Goal: Information Seeking & Learning: Learn about a topic

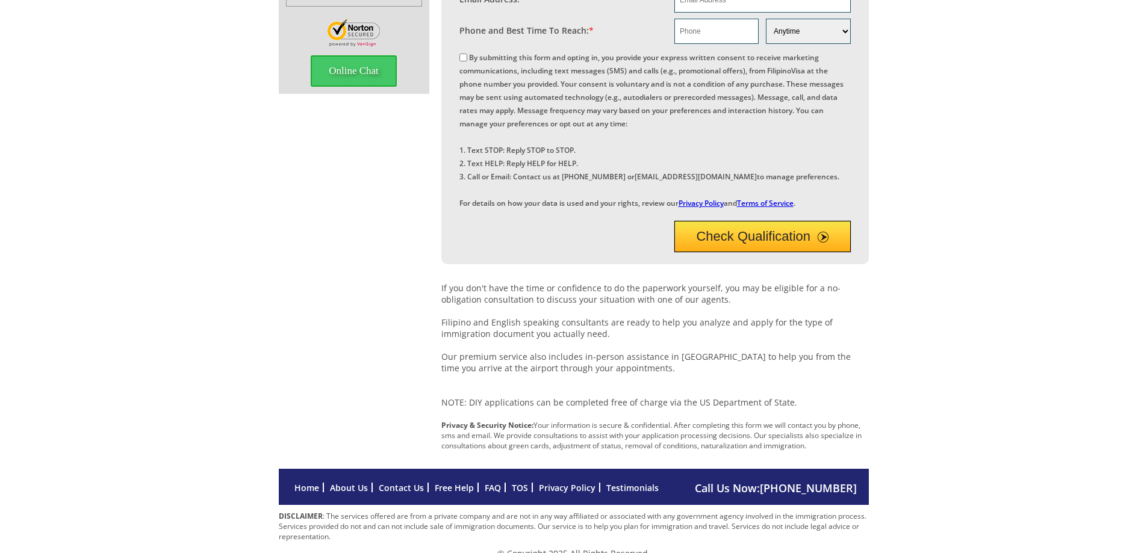
scroll to position [356, 0]
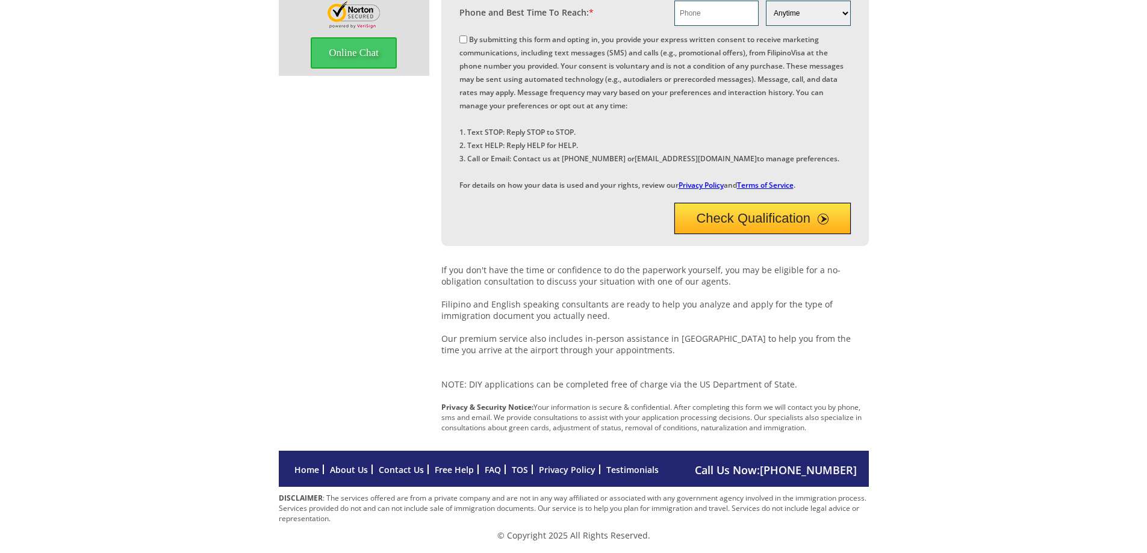
click at [620, 473] on link "Testimonials" at bounding box center [632, 469] width 52 height 11
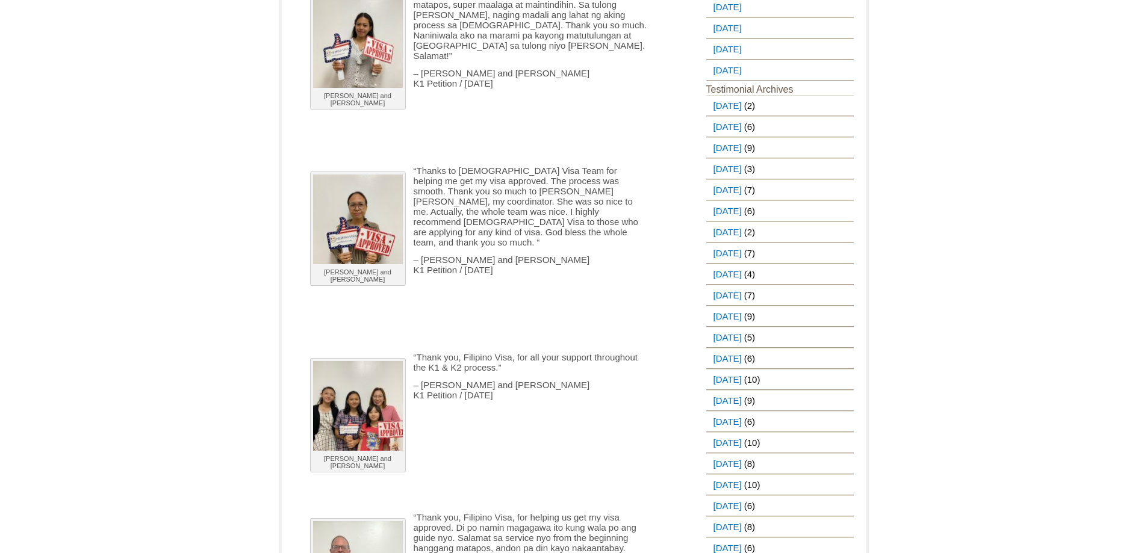
scroll to position [120, 0]
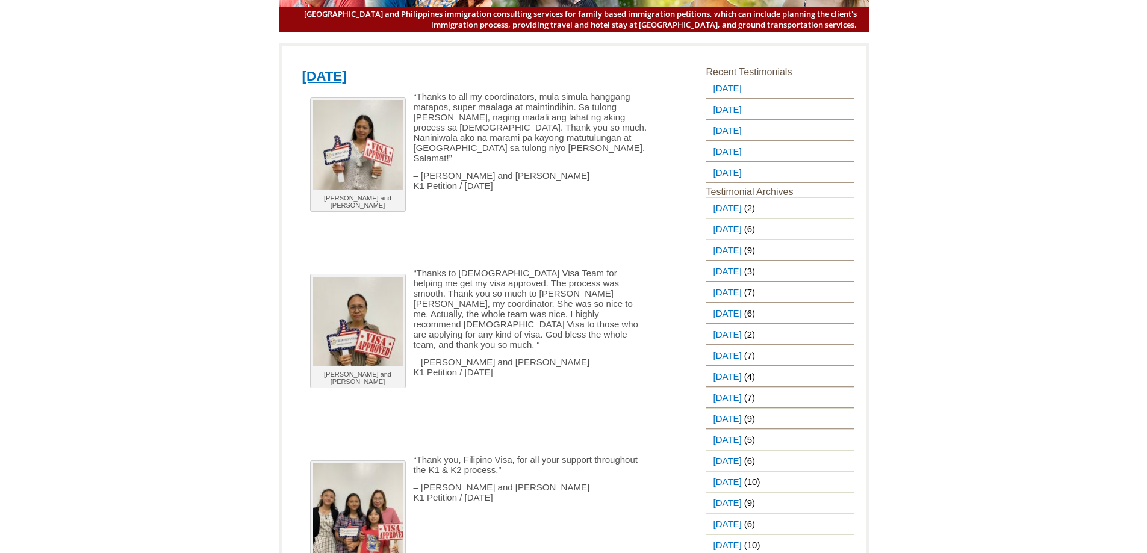
drag, startPoint x: 288, startPoint y: 69, endPoint x: 431, endPoint y: 75, distance: 143.4
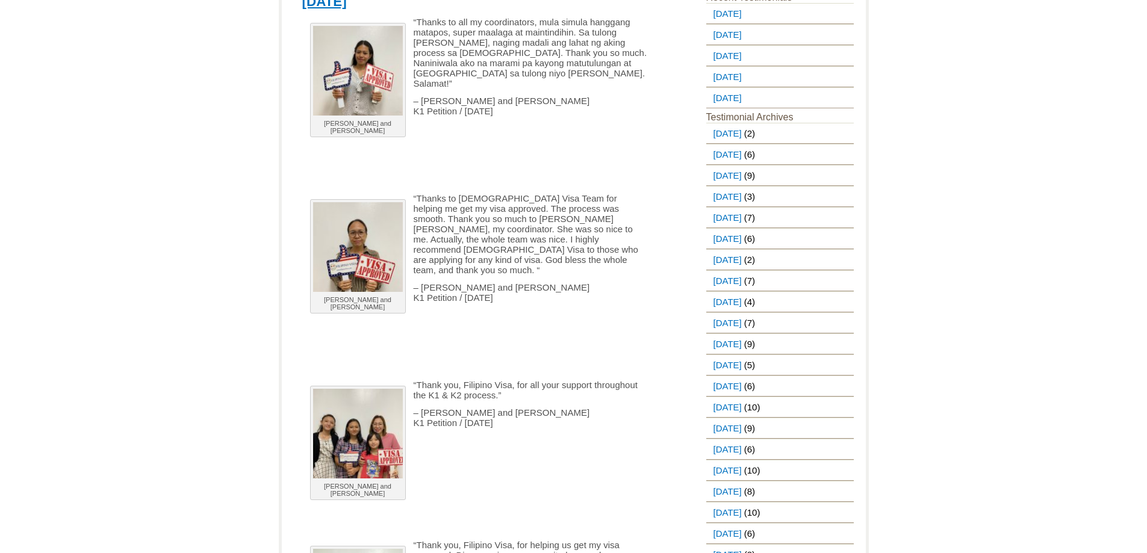
scroll to position [0, 0]
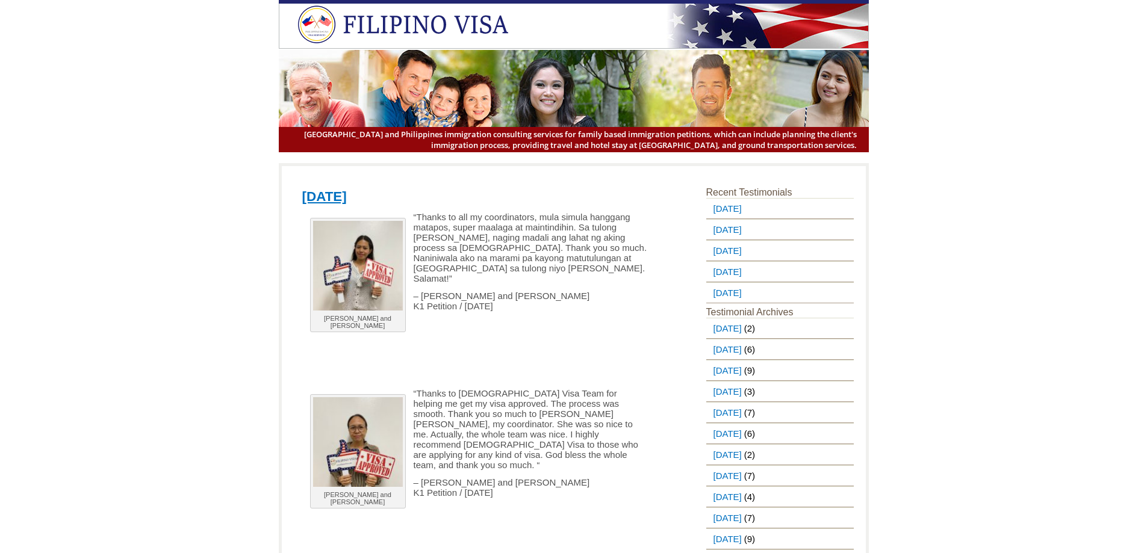
click at [437, 192] on h1 "[DATE]" at bounding box center [484, 194] width 364 height 19
click at [428, 199] on h1 "[DATE]" at bounding box center [484, 194] width 364 height 19
